Goal: Transaction & Acquisition: Book appointment/travel/reservation

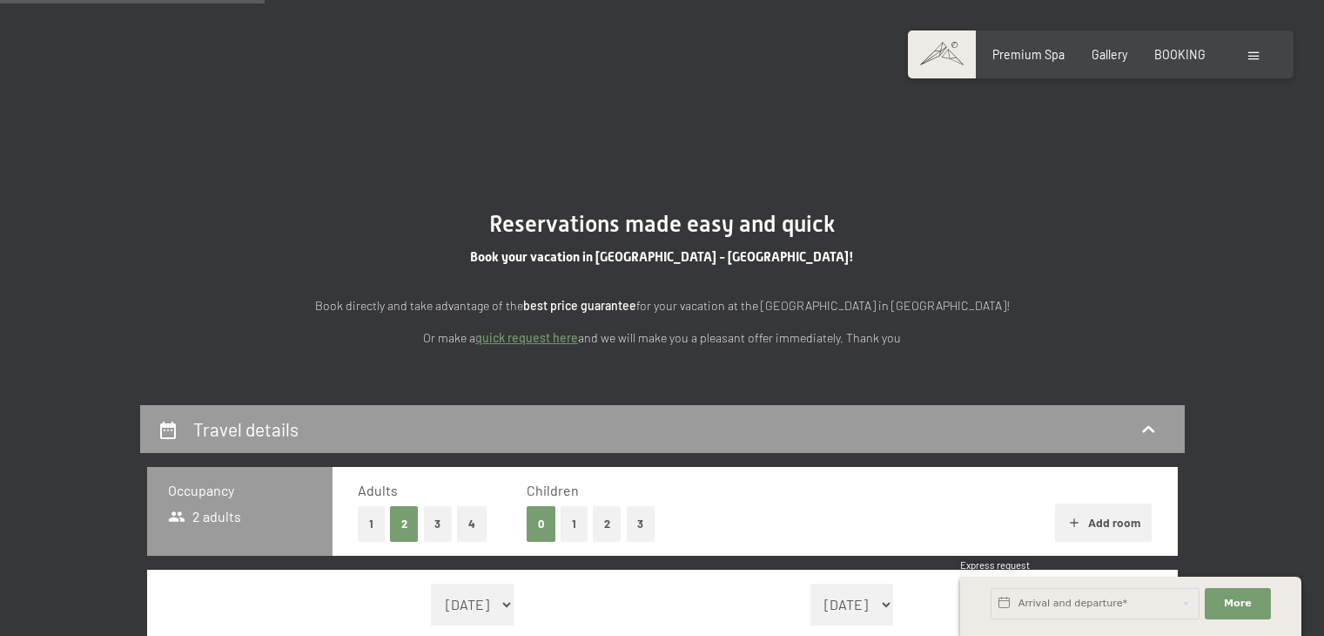
click at [609, 506] on button "2" at bounding box center [607, 524] width 29 height 36
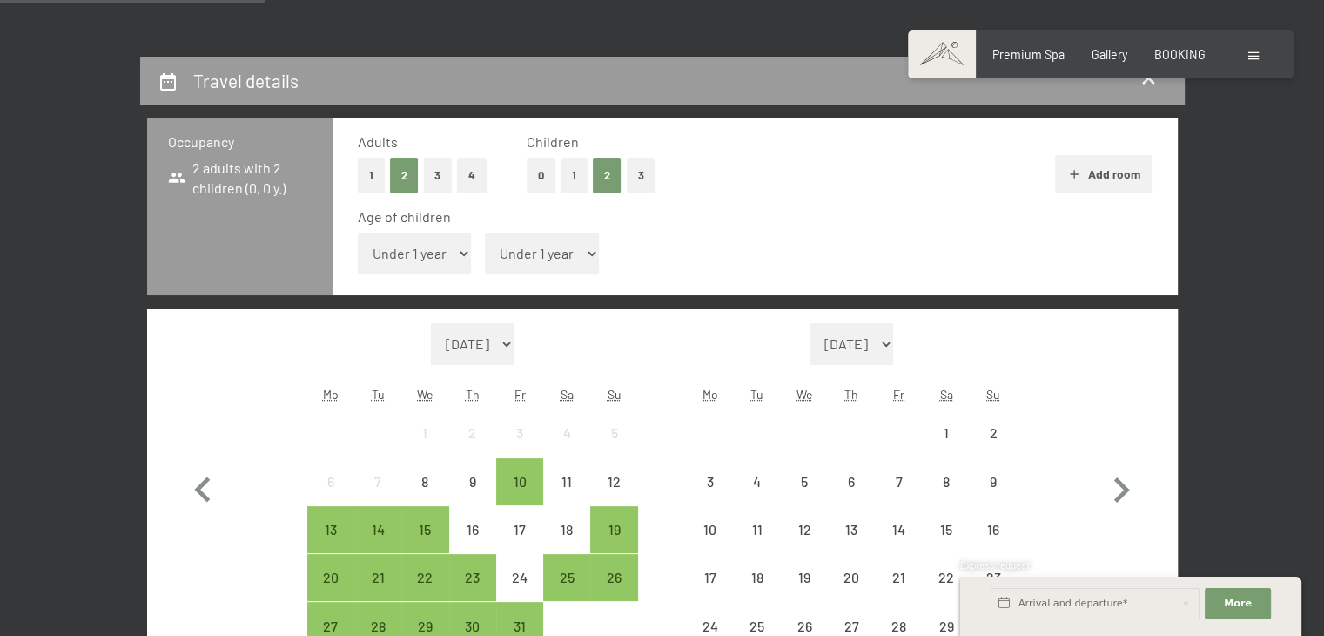
click at [442, 252] on select "Under 1 year 1 year 2 years 3 years 4 years 5 years 6 years 7 years 8 years 9 y…" at bounding box center [415, 253] width 114 height 42
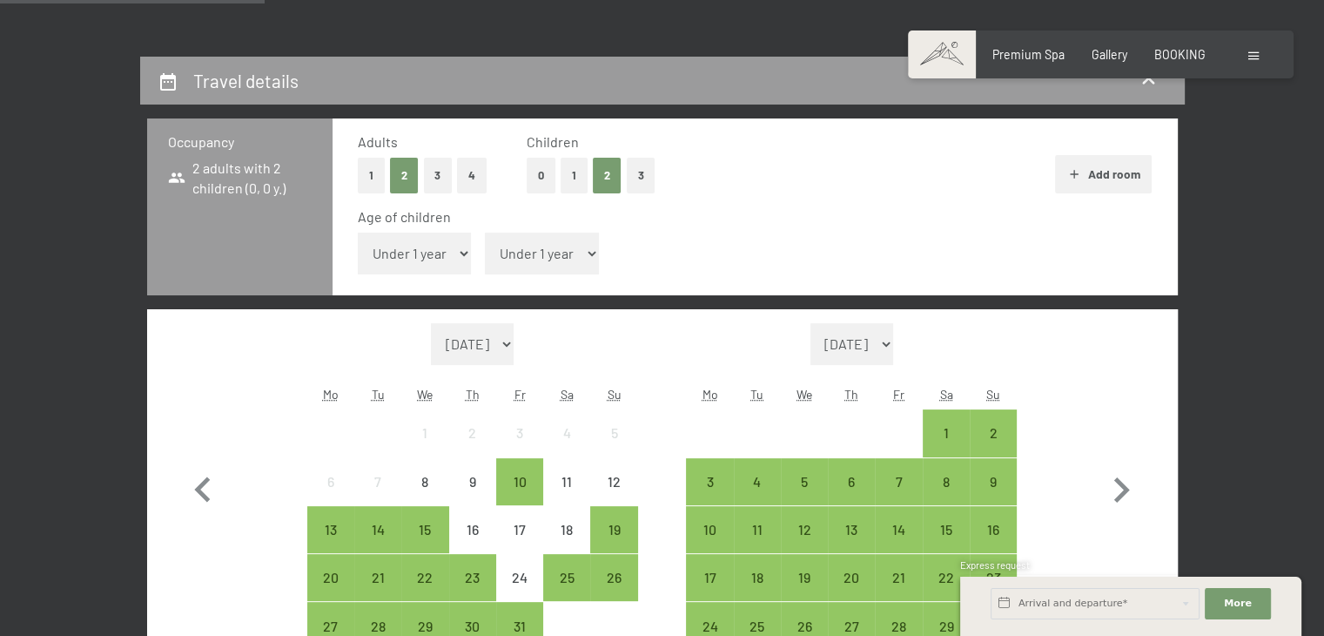
select select "1"
click at [358, 232] on select "Under 1 year 1 year 2 years 3 years 4 years 5 years 6 years 7 years 8 years 9 y…" at bounding box center [415, 253] width 114 height 42
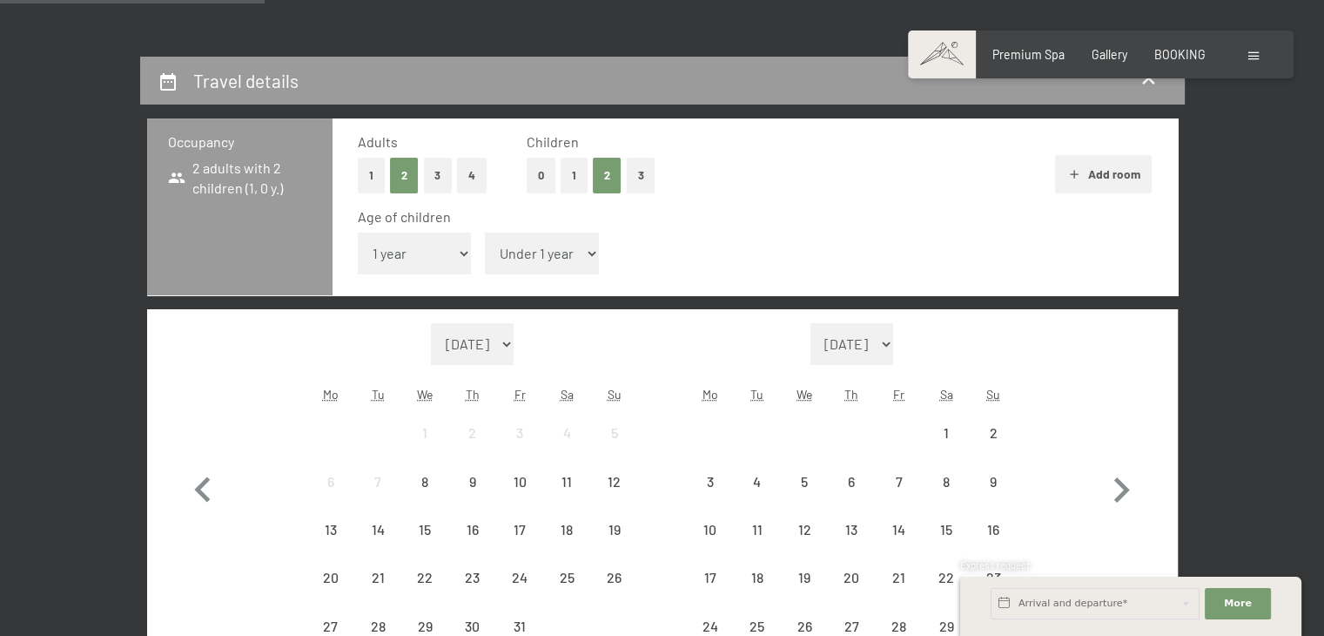
click at [555, 254] on select "Under 1 year 1 year 2 years 3 years 4 years 5 years 6 years 7 years 8 years 9 y…" at bounding box center [542, 253] width 114 height 42
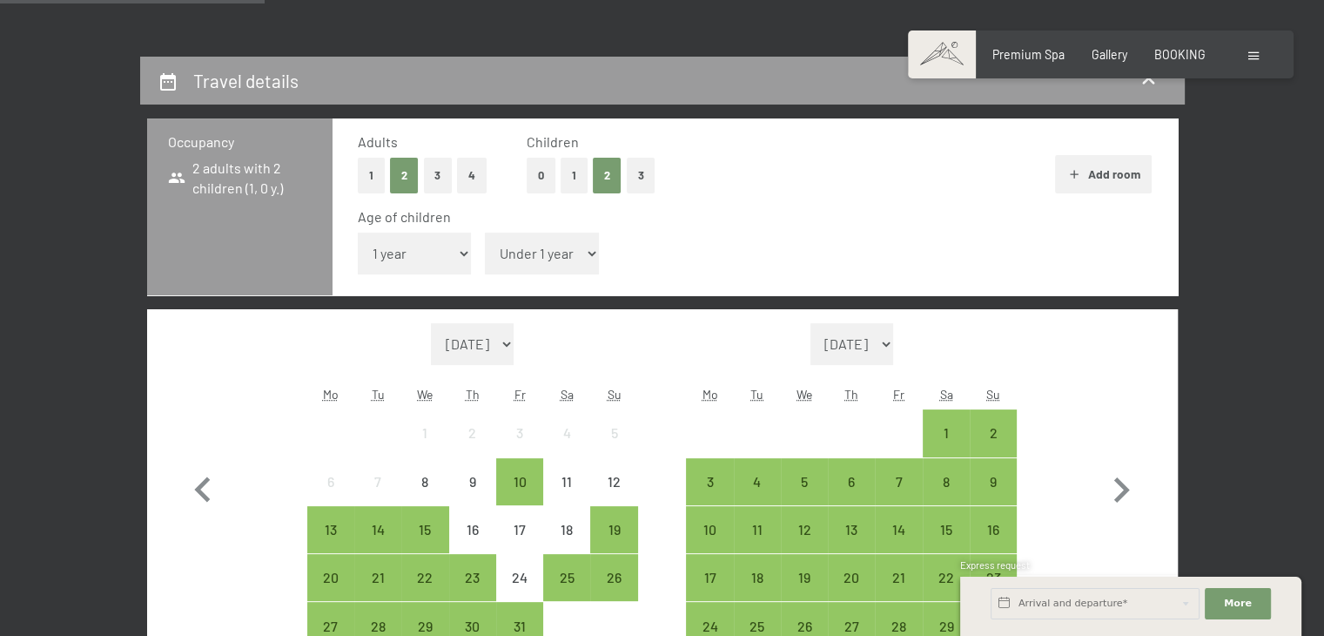
select select "5"
click at [485, 232] on select "Under 1 year 1 year 2 years 3 years 4 years 5 years 6 years 7 years 8 years 9 y…" at bounding box center [542, 253] width 114 height 42
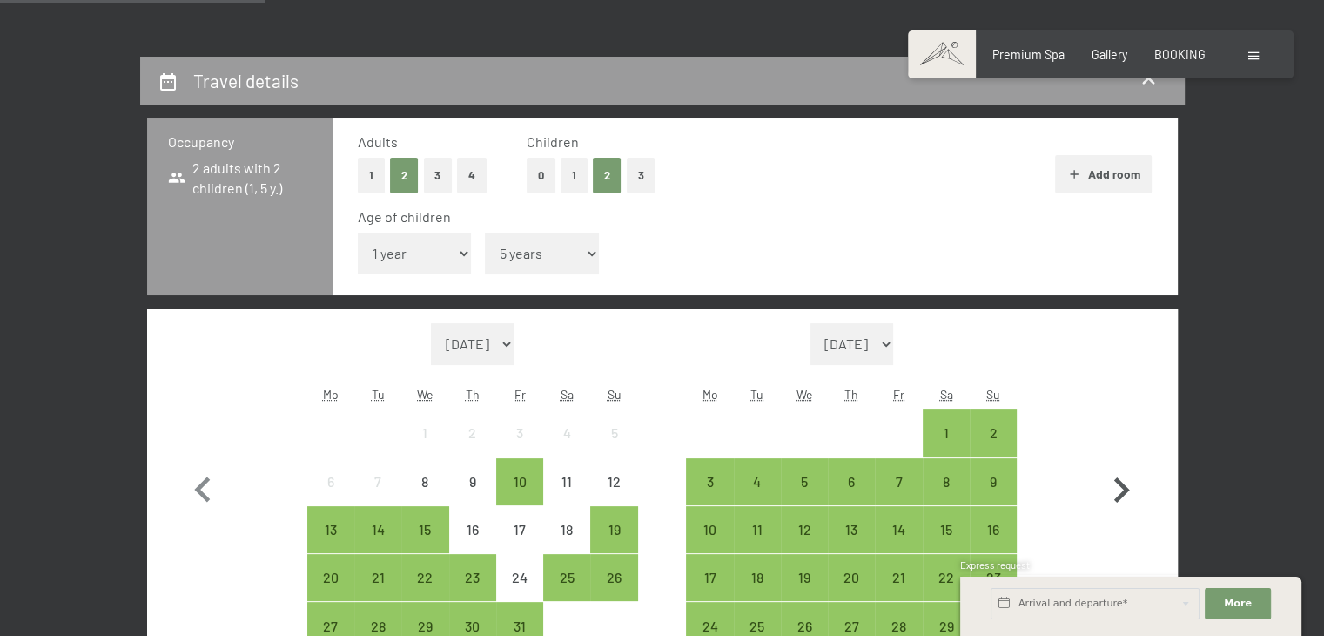
click at [1123, 496] on icon "button" at bounding box center [1121, 490] width 50 height 50
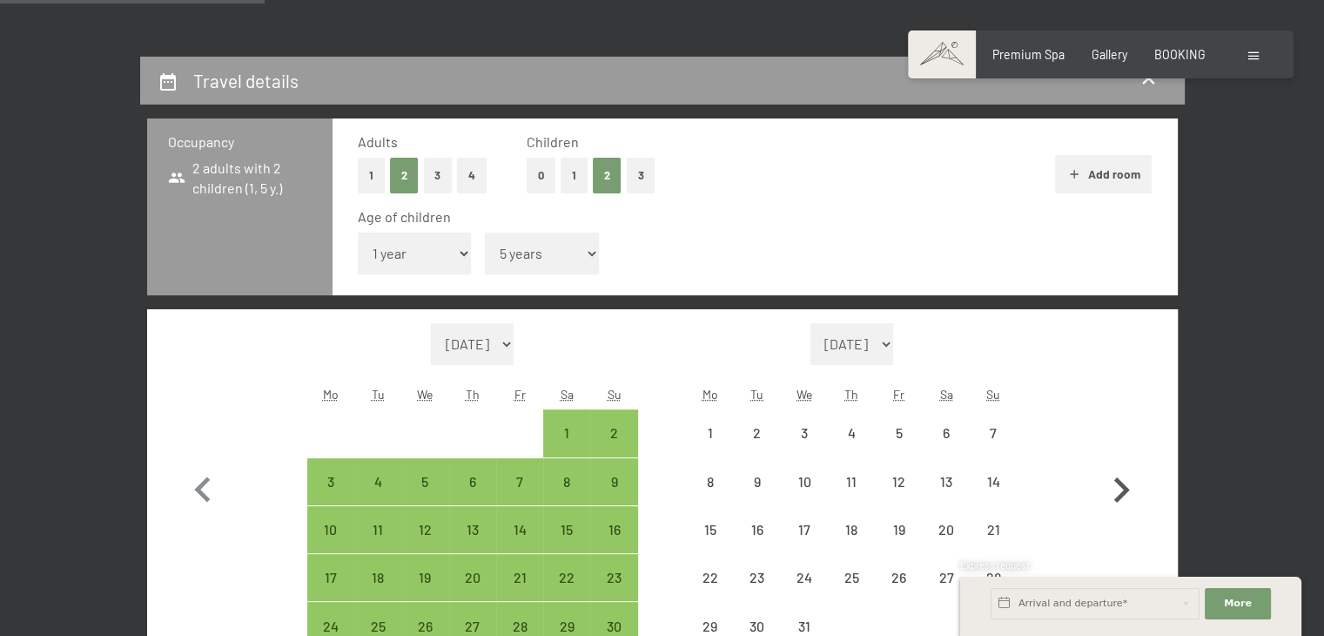
click at [1123, 496] on icon "button" at bounding box center [1121, 490] width 50 height 50
select select "[DATE]"
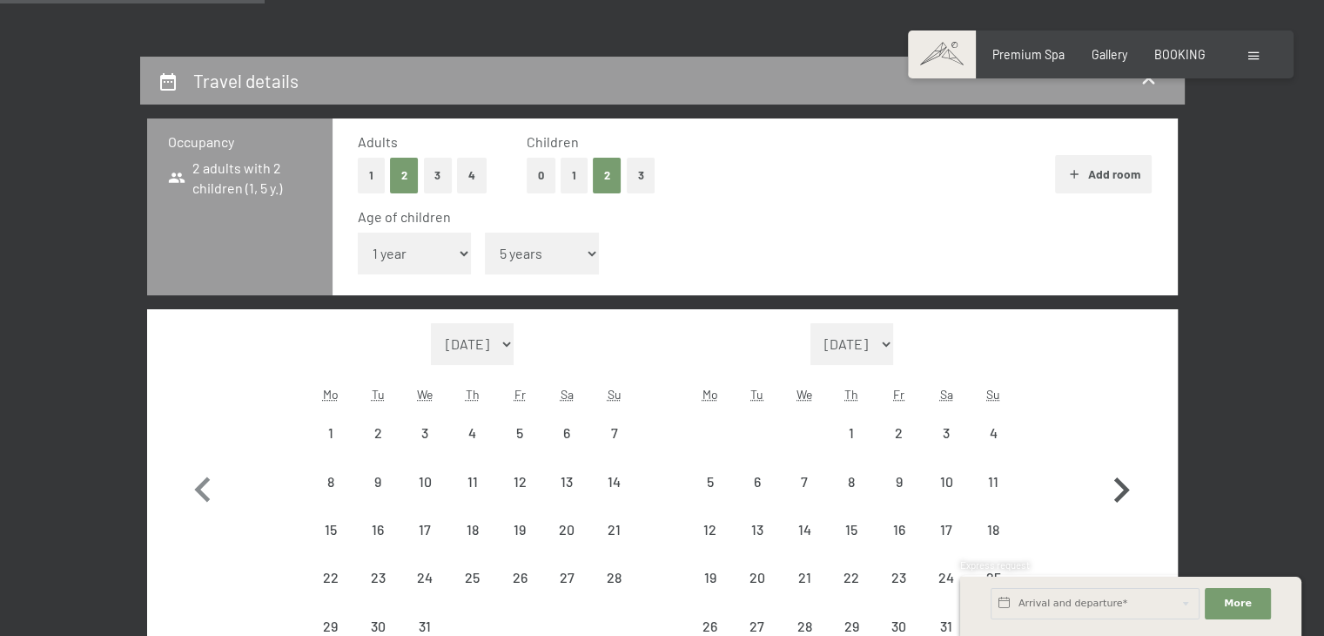
click at [1123, 496] on icon "button" at bounding box center [1121, 490] width 50 height 50
select select "[DATE]"
click at [1123, 496] on icon "button" at bounding box center [1121, 490] width 50 height 50
select select "[DATE]"
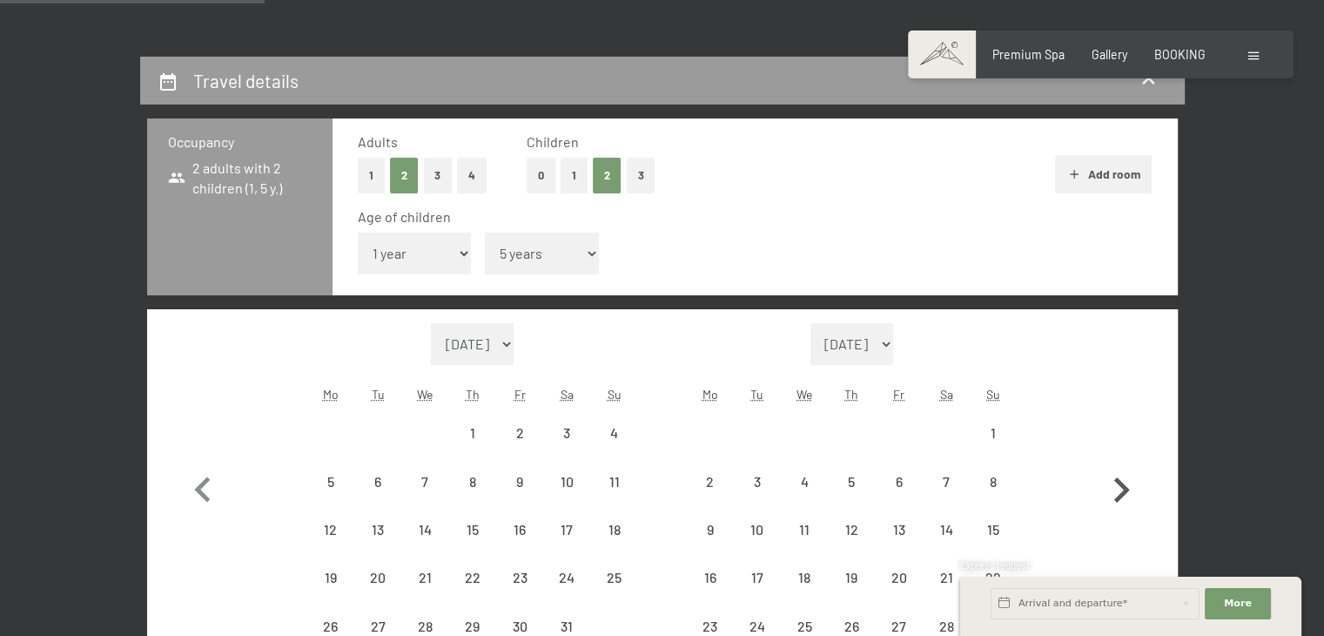
select select "[DATE]"
click at [1123, 496] on icon "button" at bounding box center [1121, 513] width 50 height 50
select select "[DATE]"
click at [1123, 496] on icon "button" at bounding box center [1121, 513] width 50 height 50
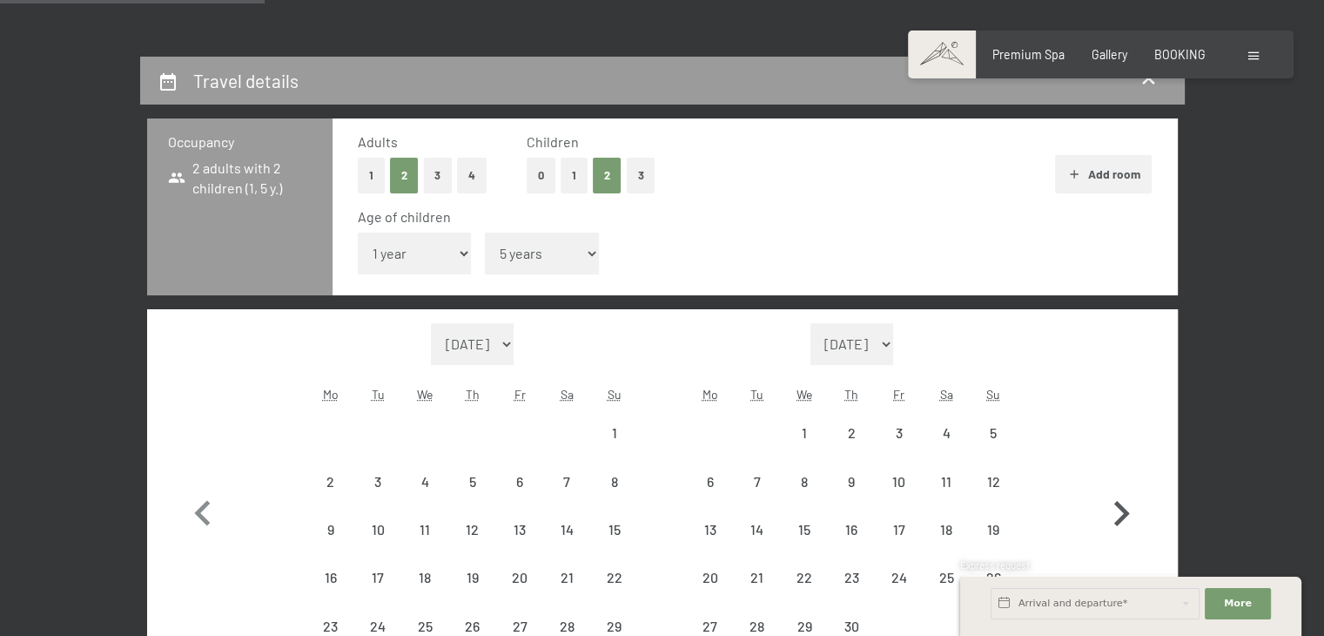
select select "[DATE]"
click at [1123, 496] on icon "button" at bounding box center [1121, 490] width 50 height 50
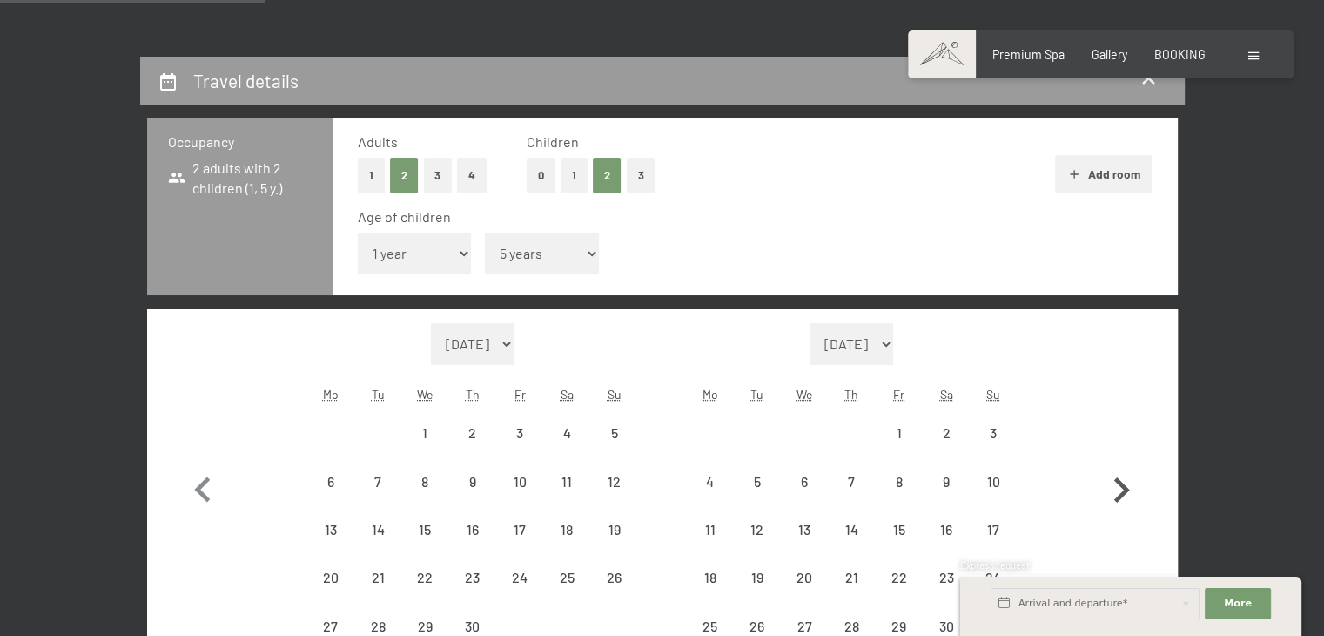
select select "[DATE]"
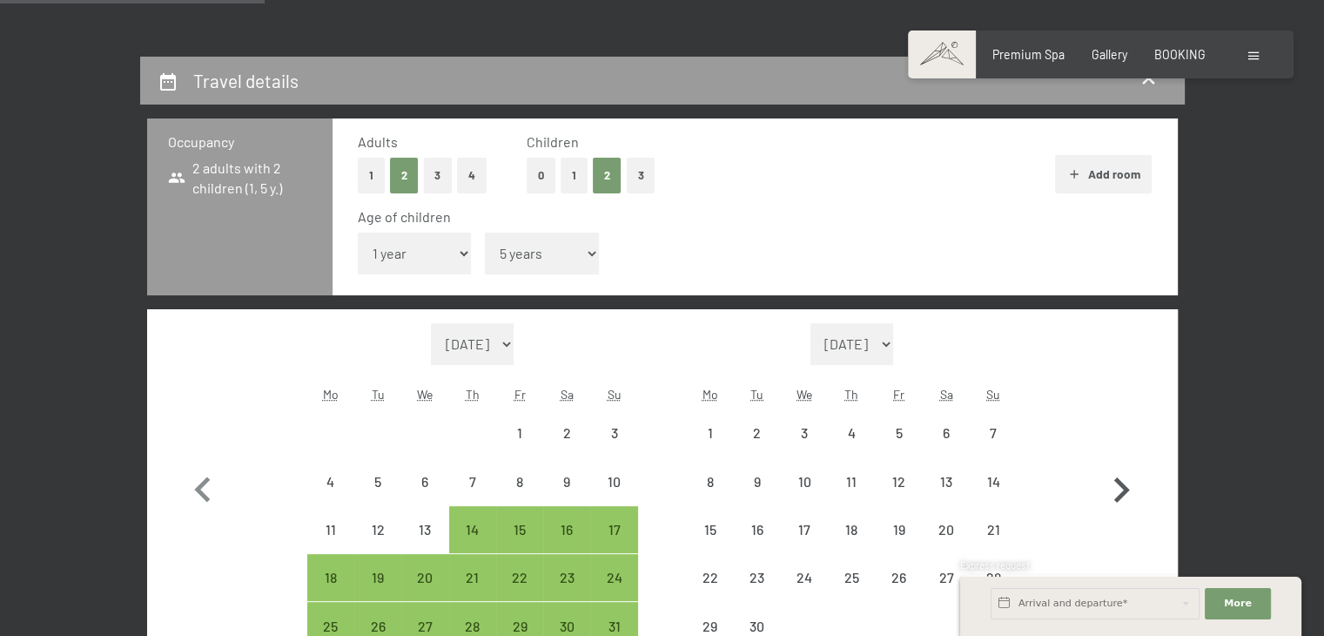
click at [1123, 496] on icon "button" at bounding box center [1121, 490] width 50 height 50
select select "[DATE]"
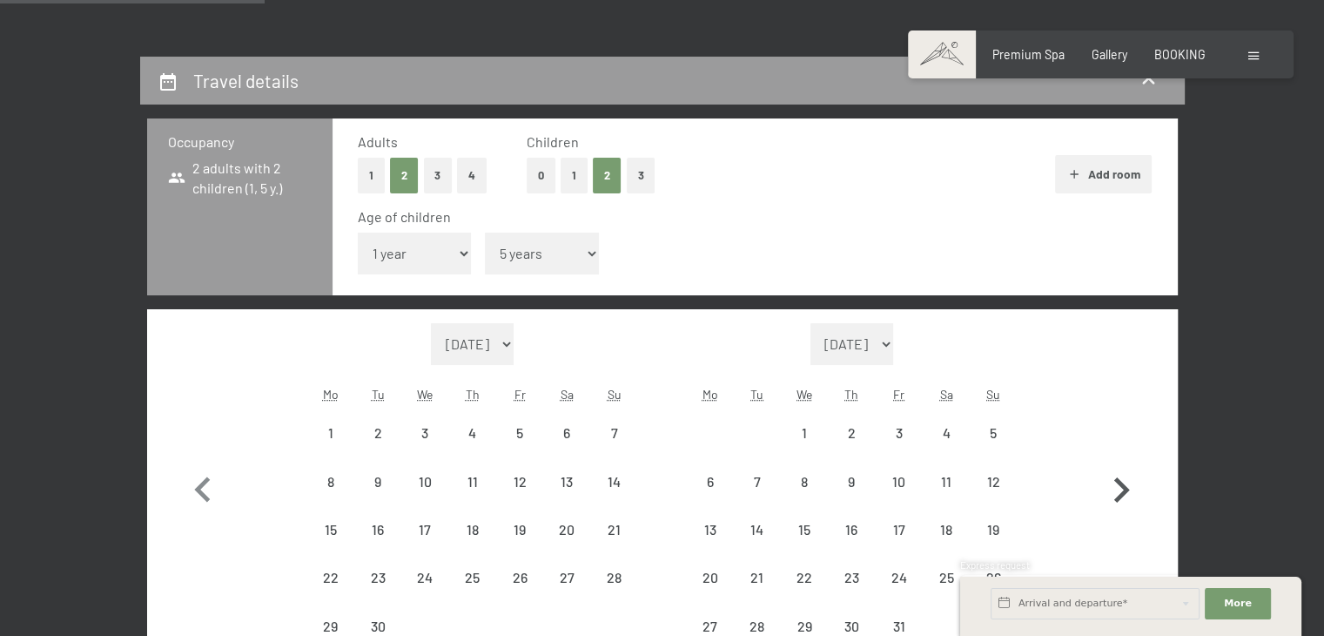
click at [1123, 496] on icon "button" at bounding box center [1121, 490] width 50 height 50
select select "[DATE]"
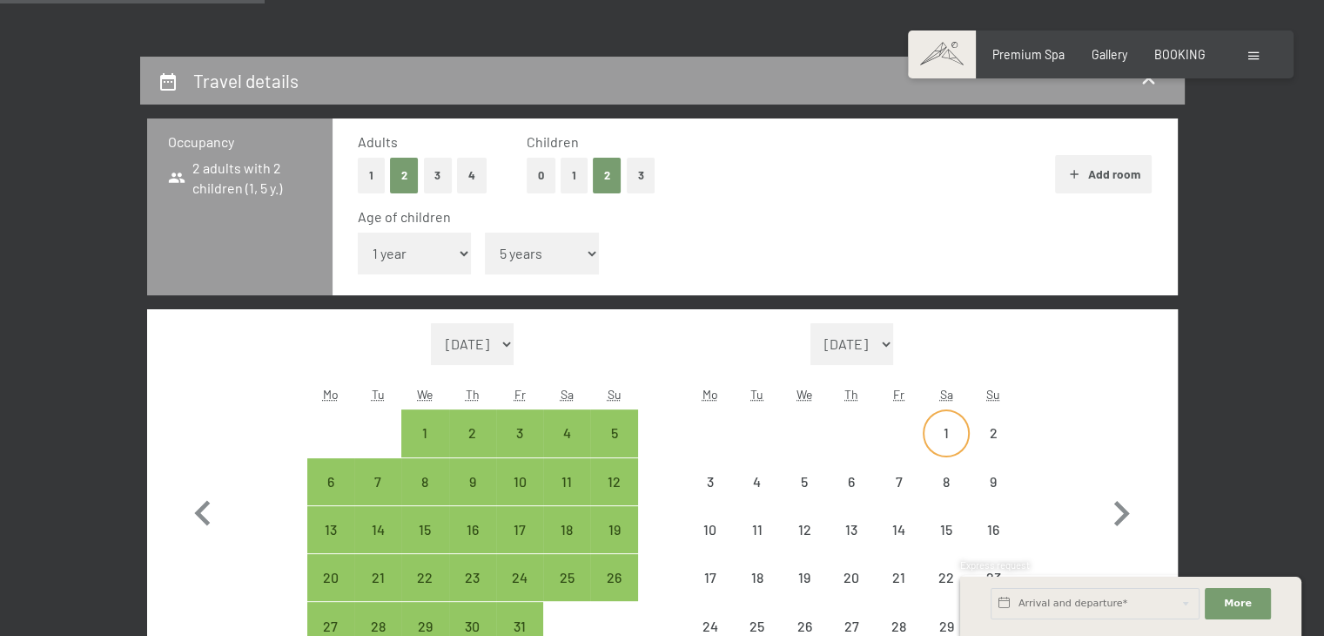
select select "[DATE]"
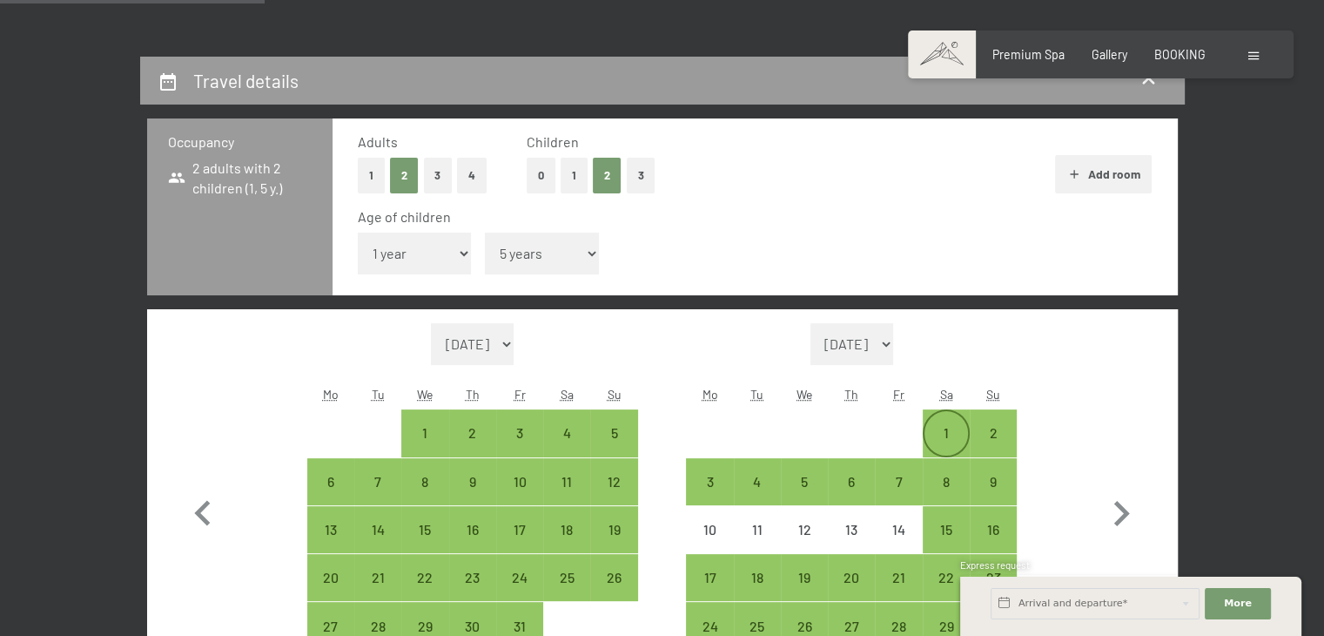
click at [948, 429] on div "1" at bounding box center [947, 448] width 44 height 44
select select "[DATE]"
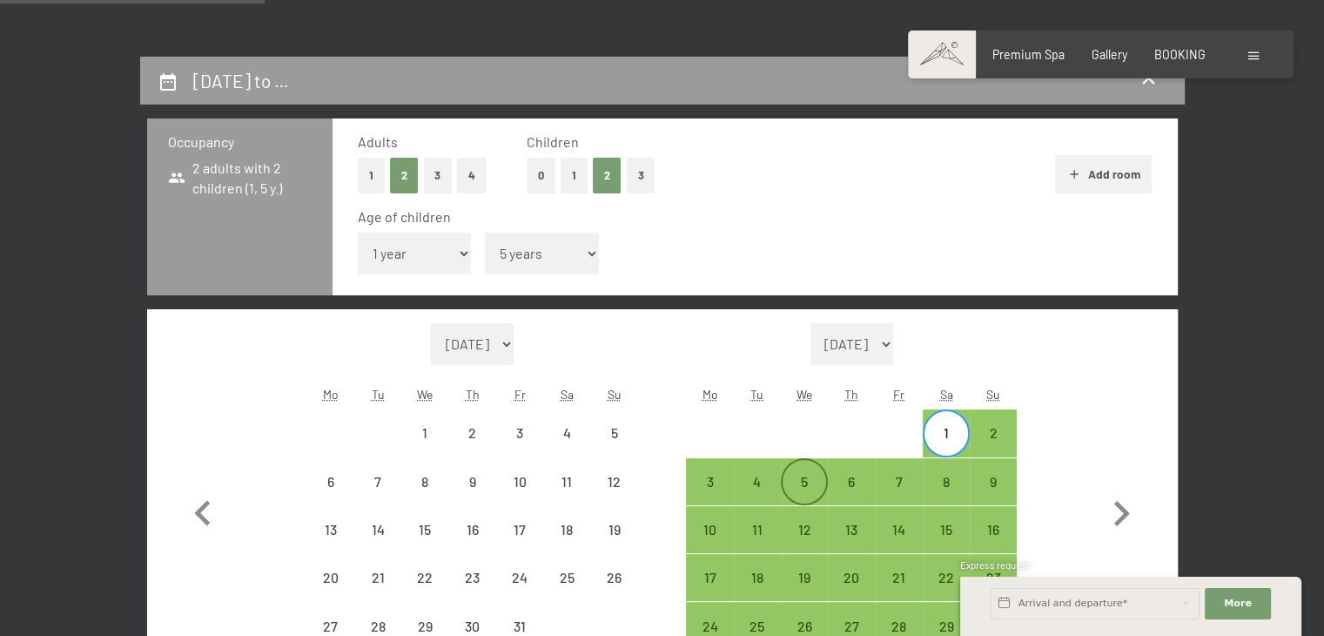
click at [791, 479] on div "5" at bounding box center [805, 496] width 44 height 44
select select "[DATE]"
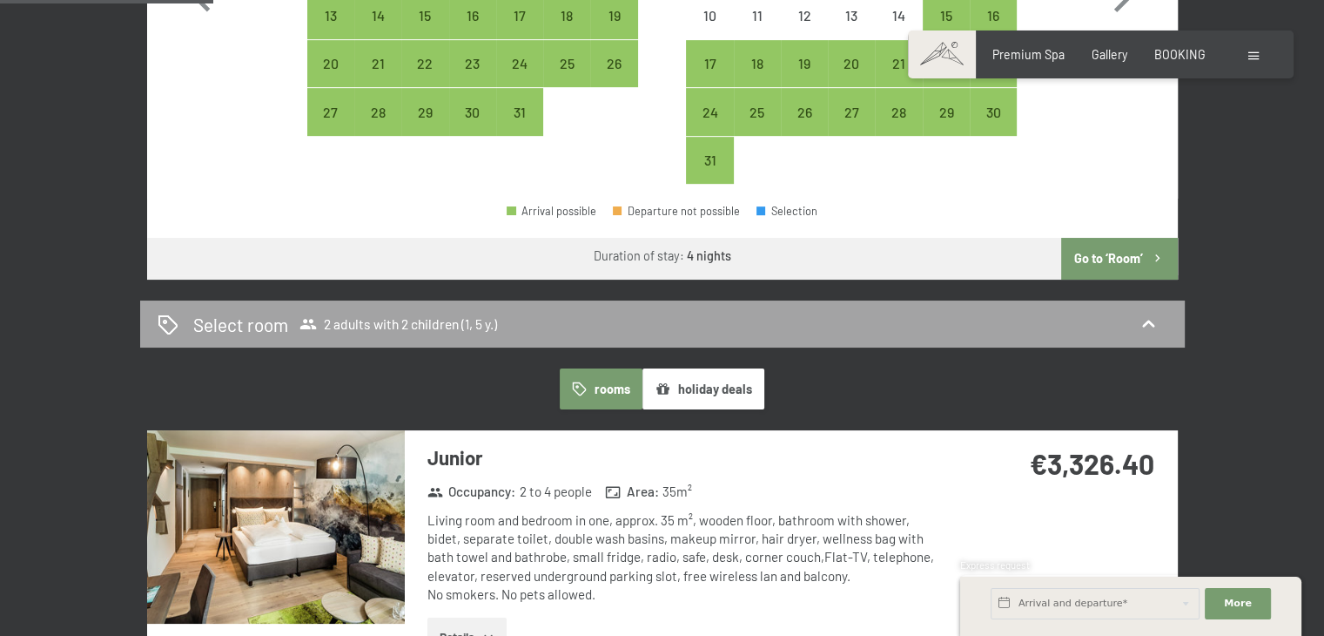
scroll to position [871, 0]
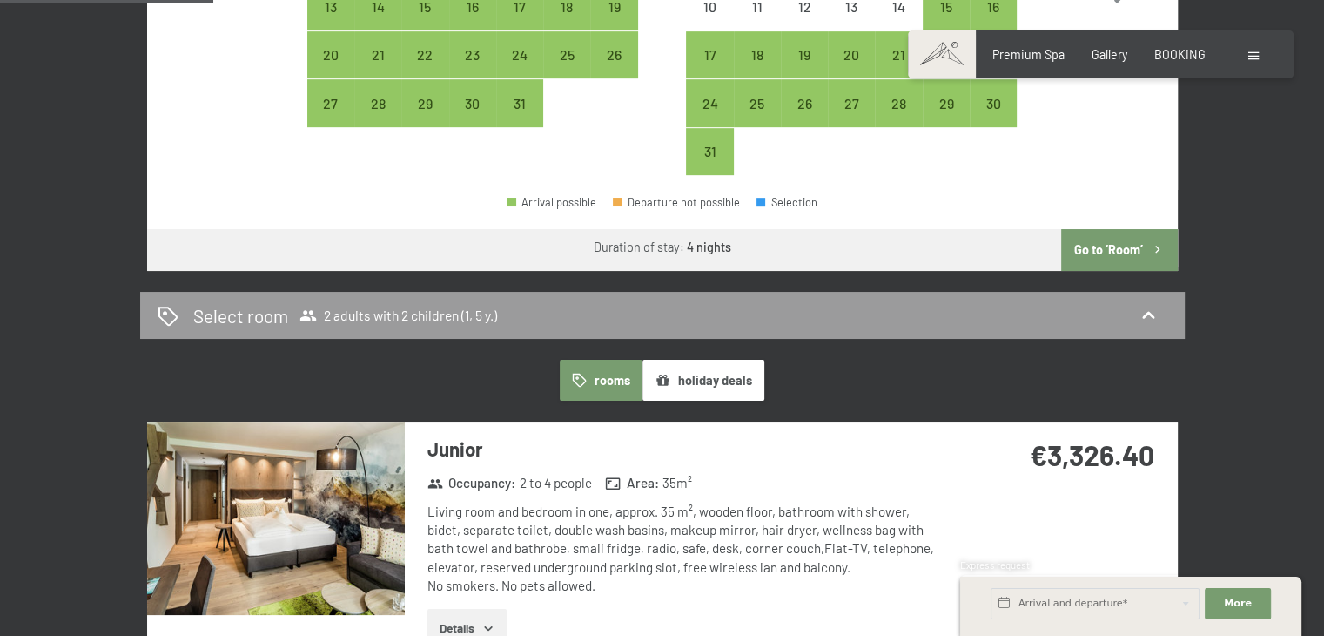
click at [1121, 248] on button "Go to ‘Room’" at bounding box center [1119, 250] width 116 height 42
select select "[DATE]"
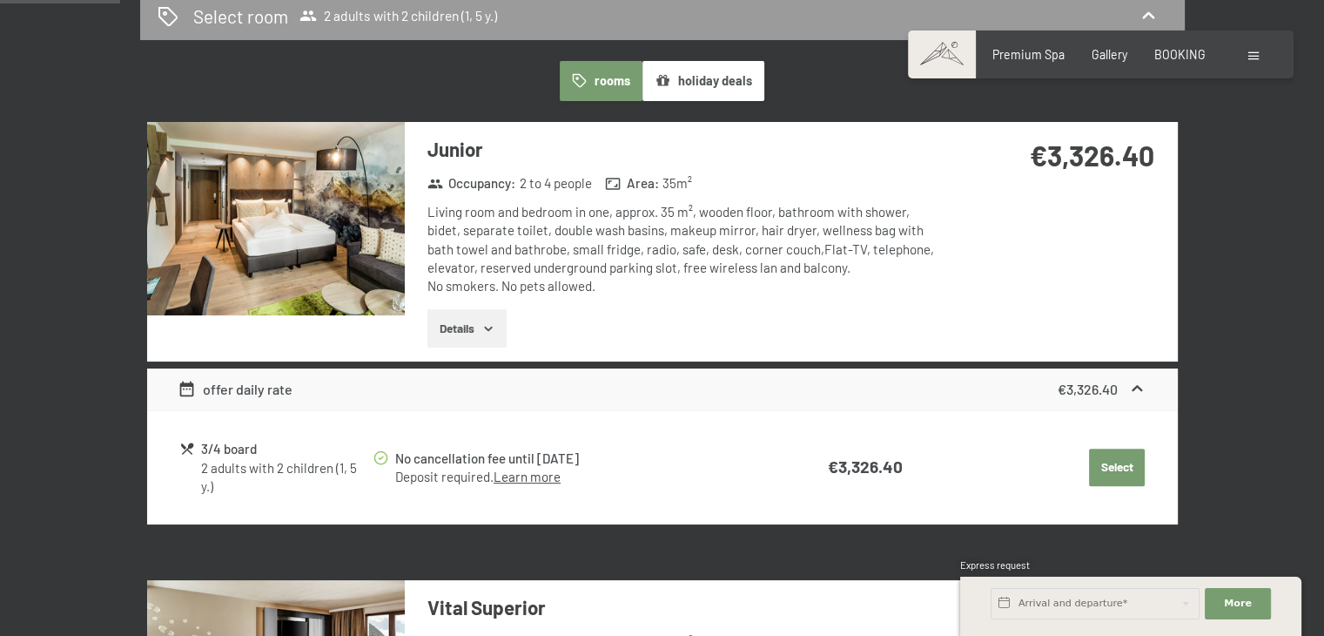
scroll to position [404, 0]
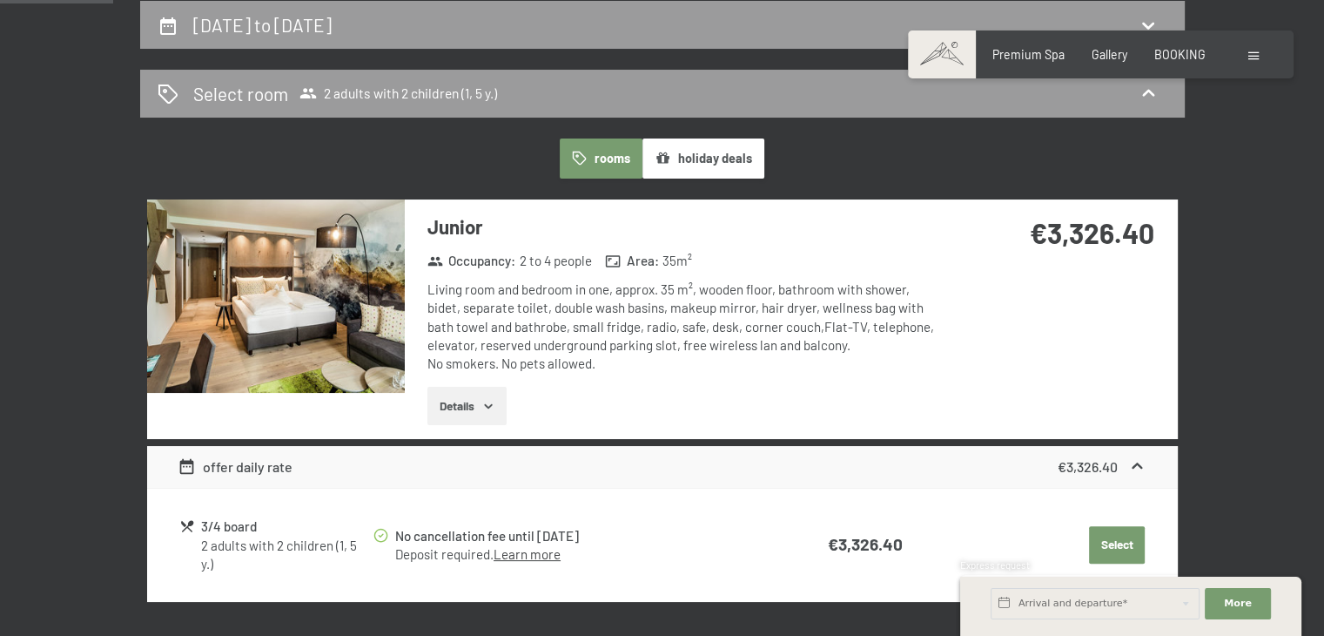
click at [241, 293] on img at bounding box center [276, 295] width 258 height 193
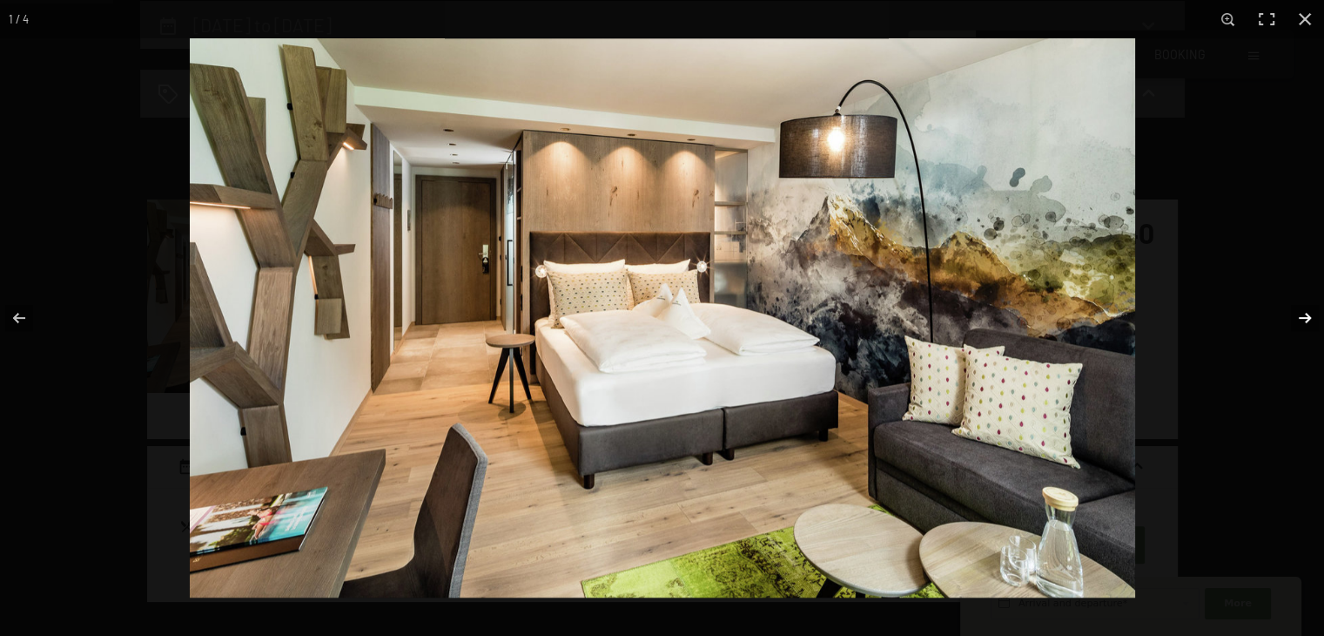
click at [1305, 318] on button "button" at bounding box center [1293, 317] width 61 height 87
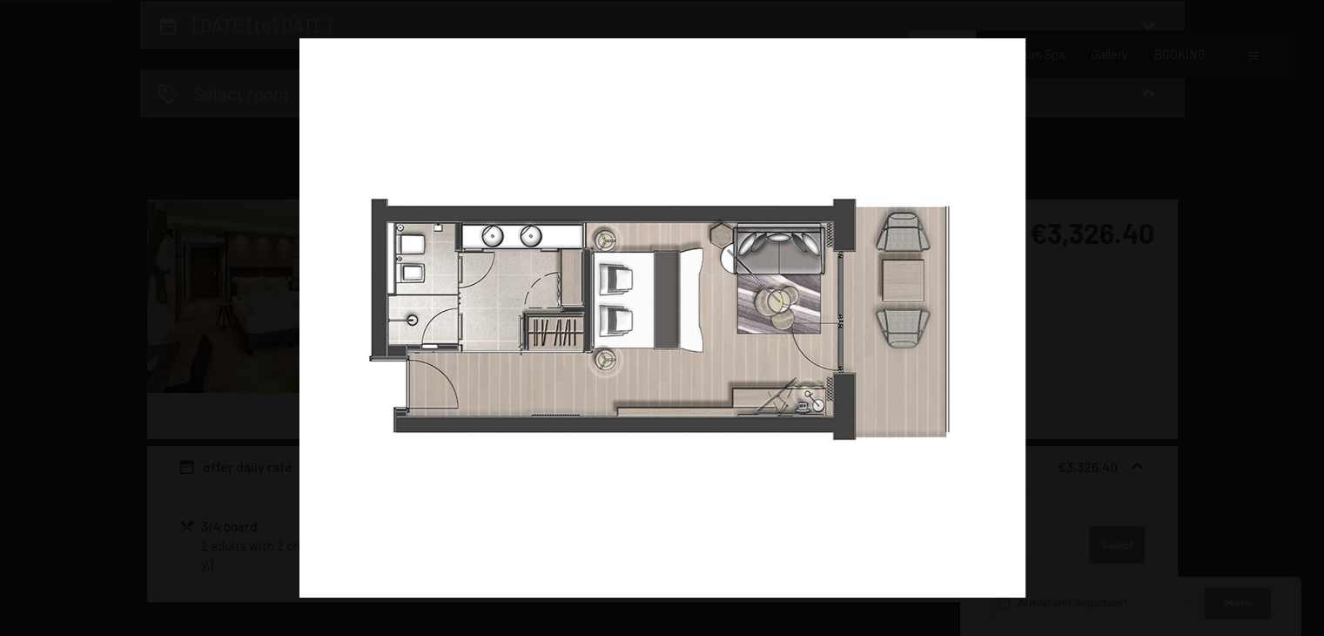
click at [1305, 318] on button "button" at bounding box center [1293, 317] width 61 height 87
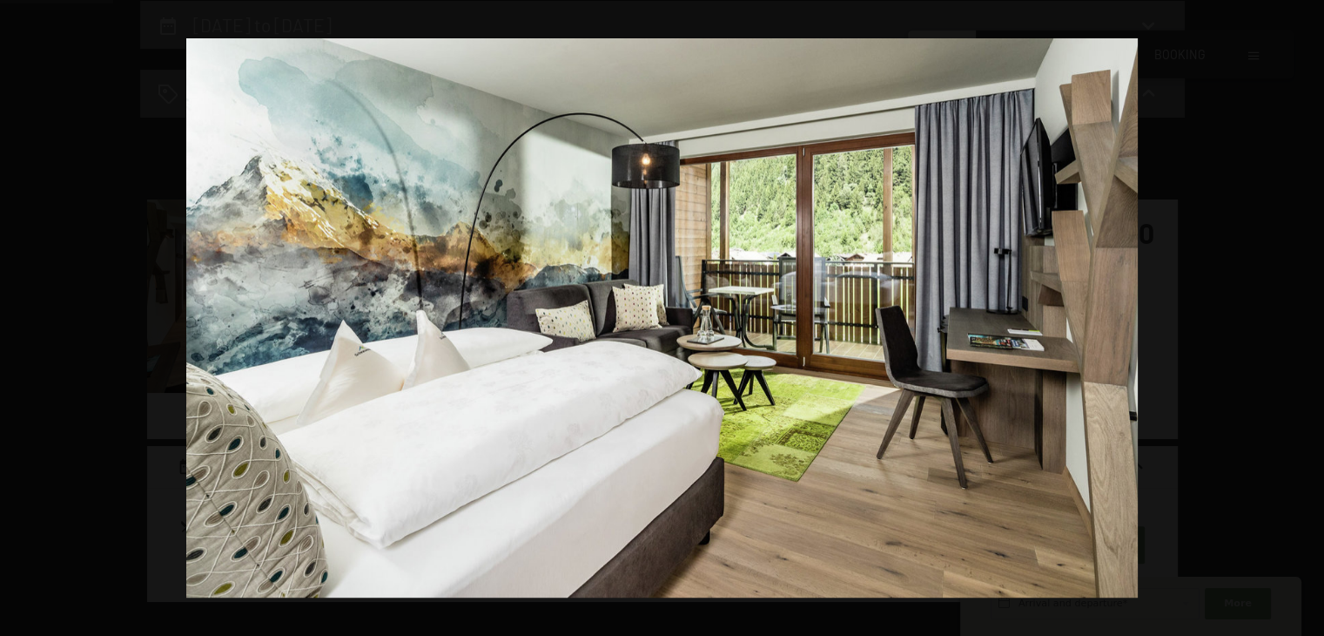
click at [1305, 318] on button "button" at bounding box center [1293, 317] width 61 height 87
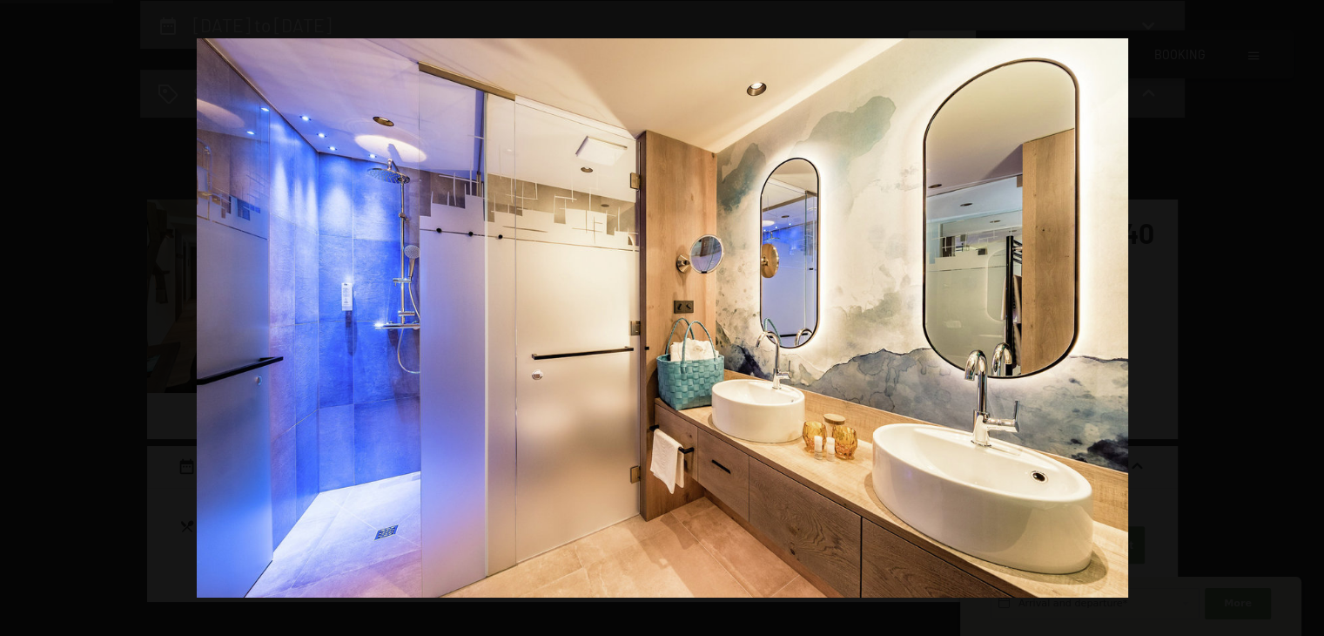
click at [1305, 318] on button "button" at bounding box center [1293, 317] width 61 height 87
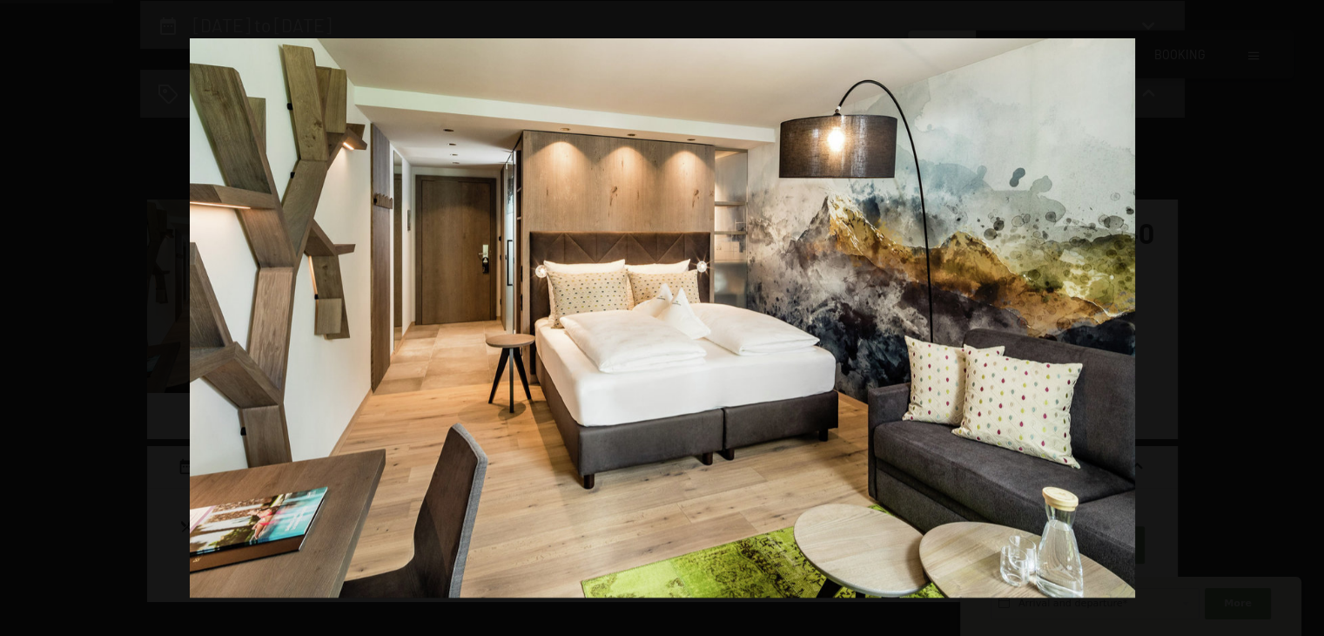
click at [1305, 318] on button "button" at bounding box center [1293, 317] width 61 height 87
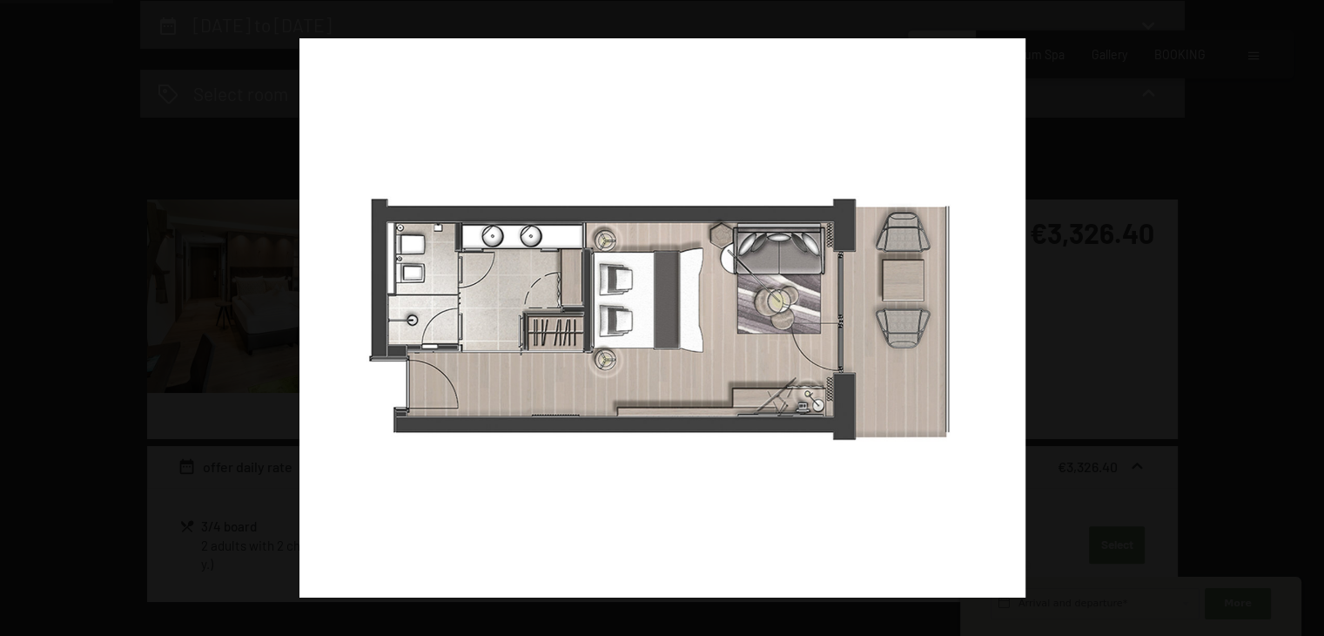
click at [1305, 318] on button "button" at bounding box center [1293, 317] width 61 height 87
